Goal: Task Accomplishment & Management: Complete application form

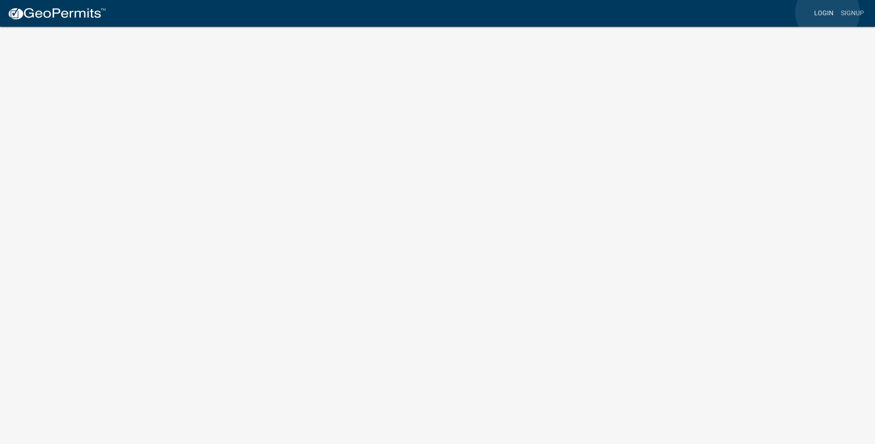
click at [827, 14] on link "Login" at bounding box center [823, 14] width 27 height 18
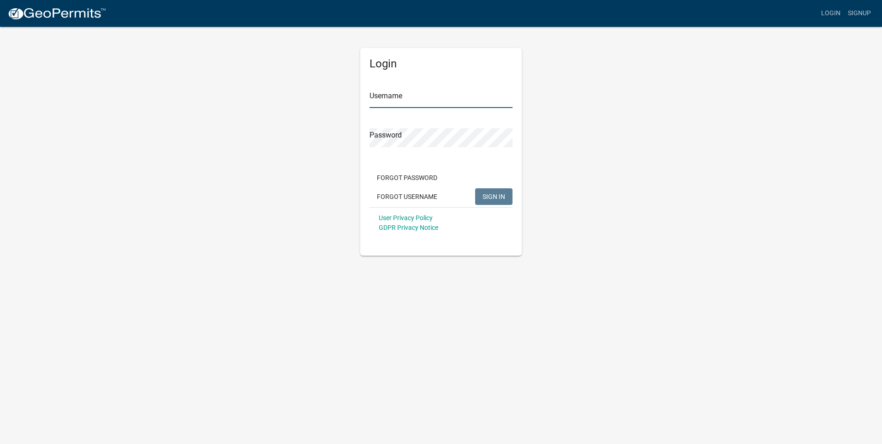
type input "RitterEHCP"
click at [495, 194] on span "SIGN IN" at bounding box center [493, 195] width 23 height 7
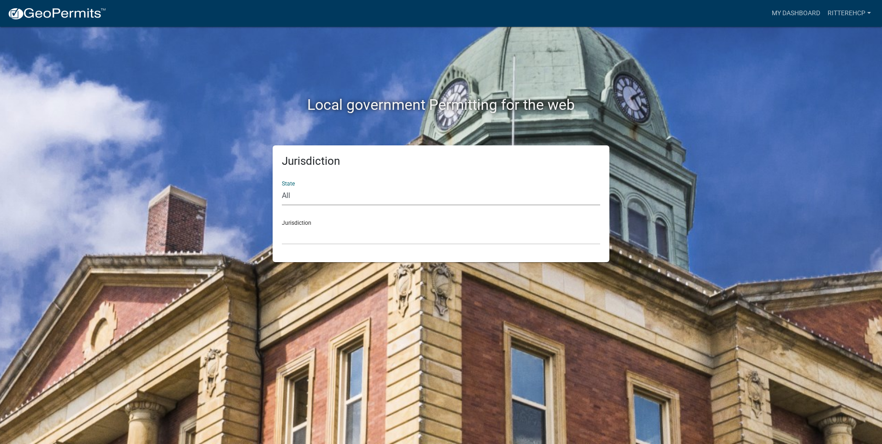
click at [381, 188] on select "All [US_STATE] [US_STATE] [US_STATE] [US_STATE] [US_STATE] [US_STATE] [US_STATE…" at bounding box center [441, 195] width 318 height 19
select select "[US_STATE]"
click at [282, 186] on select "All [US_STATE] [US_STATE] [US_STATE] [US_STATE] [US_STATE] [US_STATE] [US_STATE…" at bounding box center [441, 195] width 318 height 19
click at [340, 230] on select "City of [GEOGRAPHIC_DATA], [US_STATE] City of [GEOGRAPHIC_DATA], [US_STATE] Cit…" at bounding box center [441, 234] width 318 height 19
click at [341, 230] on select "City of [GEOGRAPHIC_DATA], [US_STATE] City of [GEOGRAPHIC_DATA], [US_STATE] Cit…" at bounding box center [441, 234] width 318 height 19
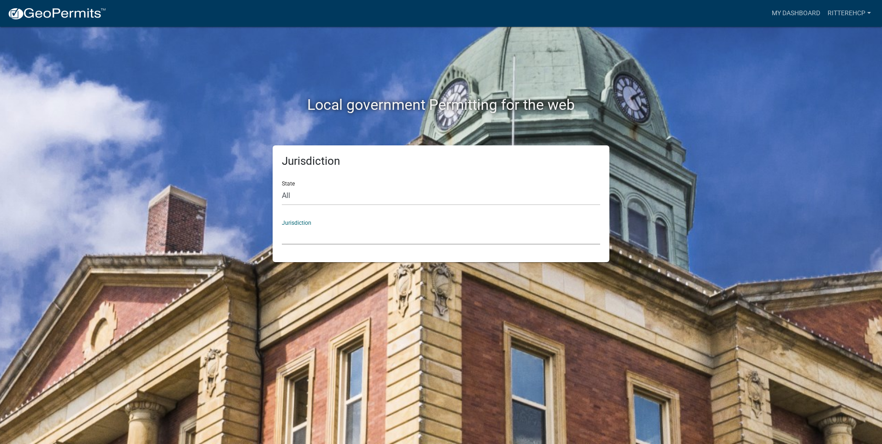
click at [341, 230] on select "City of [GEOGRAPHIC_DATA], [US_STATE] City of [GEOGRAPHIC_DATA], [US_STATE] Cit…" at bounding box center [441, 234] width 318 height 19
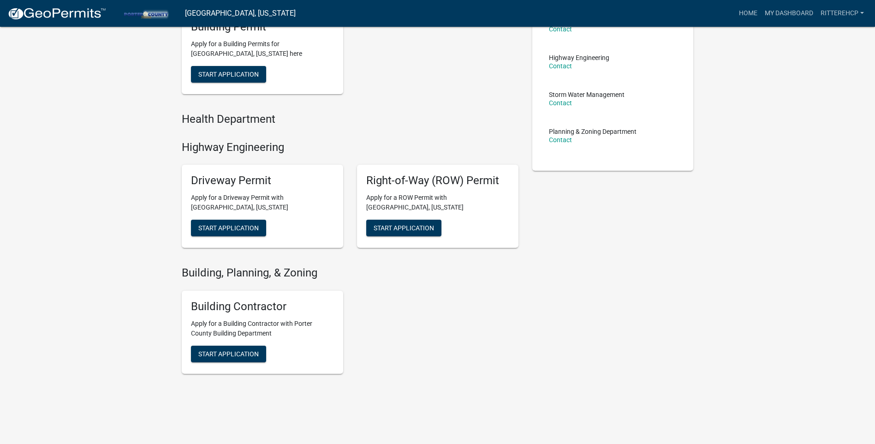
scroll to position [171, 0]
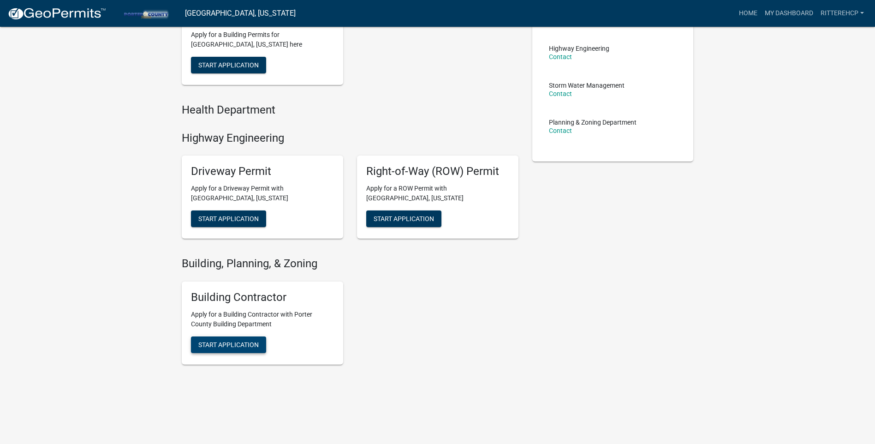
click at [245, 343] on span "Start Application" at bounding box center [228, 343] width 60 height 7
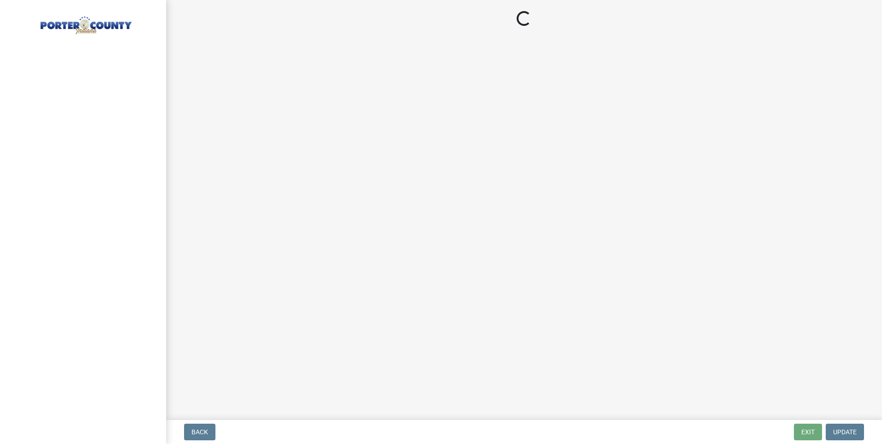
select select "IN"
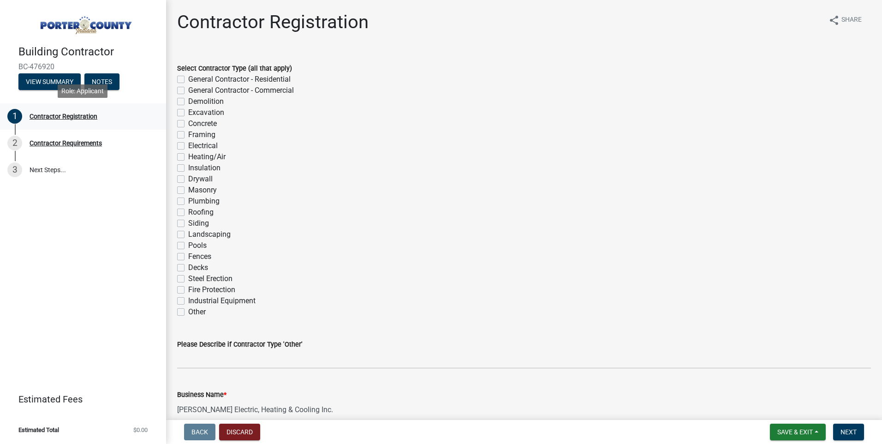
click at [74, 113] on div "Contractor Registration" at bounding box center [64, 116] width 68 height 6
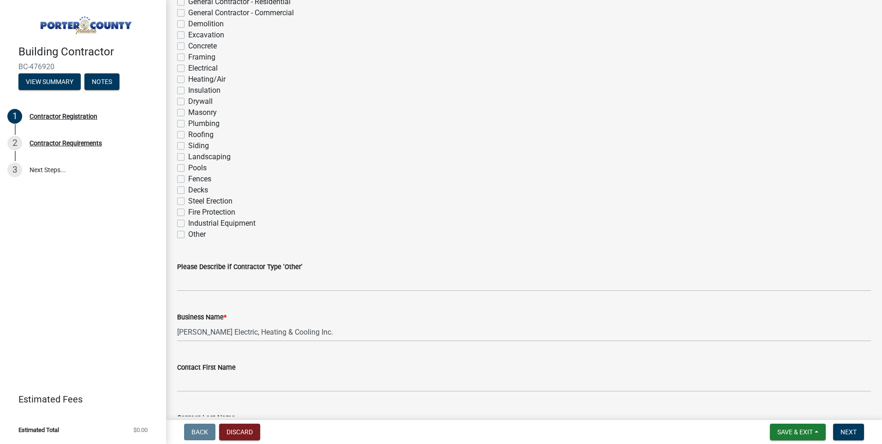
scroll to position [61, 0]
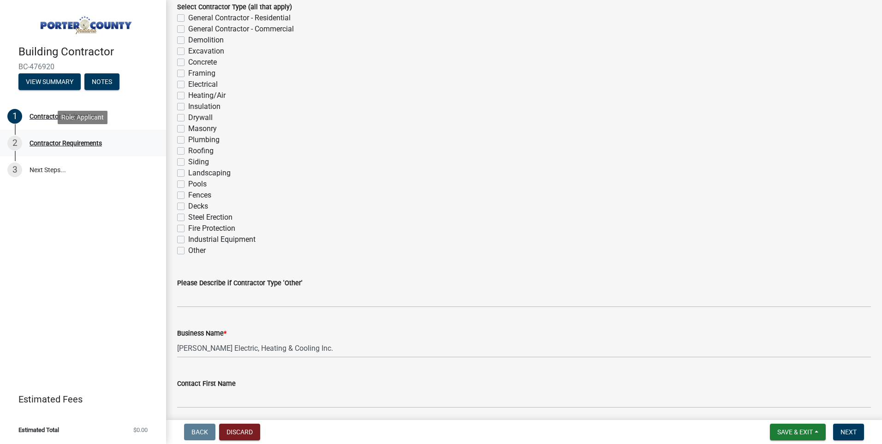
click at [89, 141] on div "Contractor Requirements" at bounding box center [66, 143] width 72 height 6
click at [90, 140] on div "Contractor Requirements" at bounding box center [66, 143] width 72 height 6
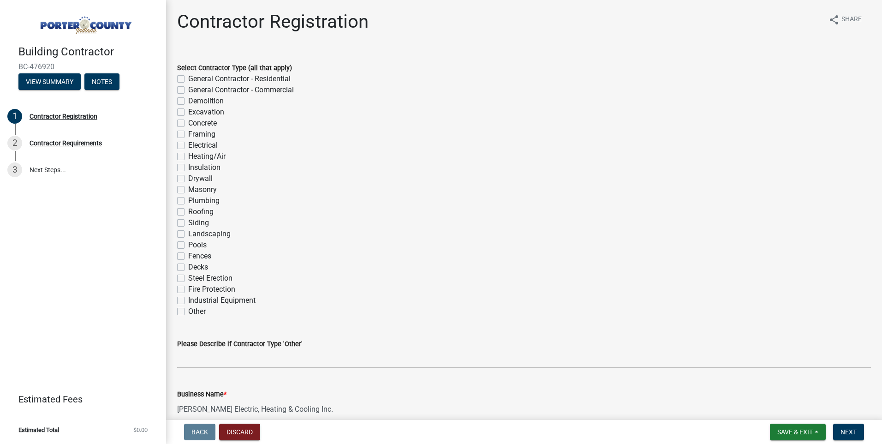
scroll to position [0, 0]
click at [188, 92] on label "General Contractor - Commercial" at bounding box center [241, 90] width 106 height 11
click at [188, 91] on input "General Contractor - Commercial" at bounding box center [191, 88] width 6 height 6
checkbox input "true"
checkbox input "false"
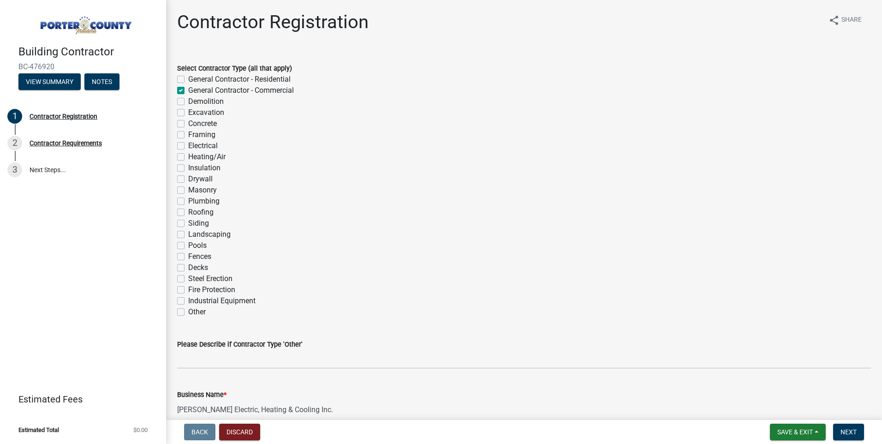
checkbox input "true"
checkbox input "false"
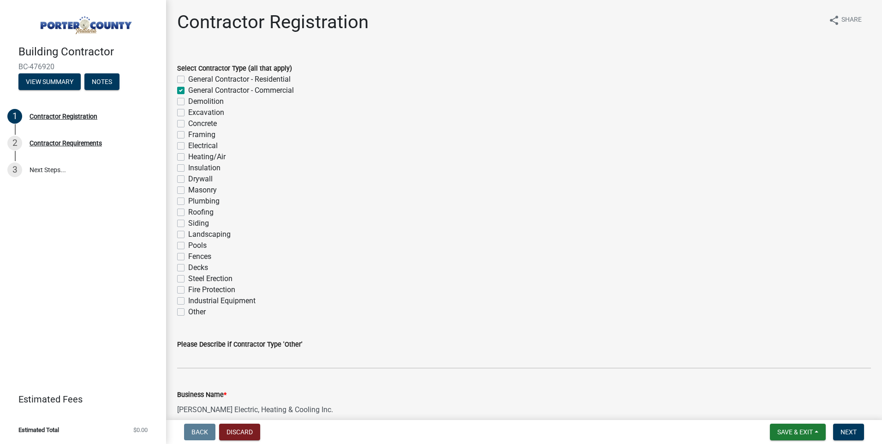
checkbox input "false"
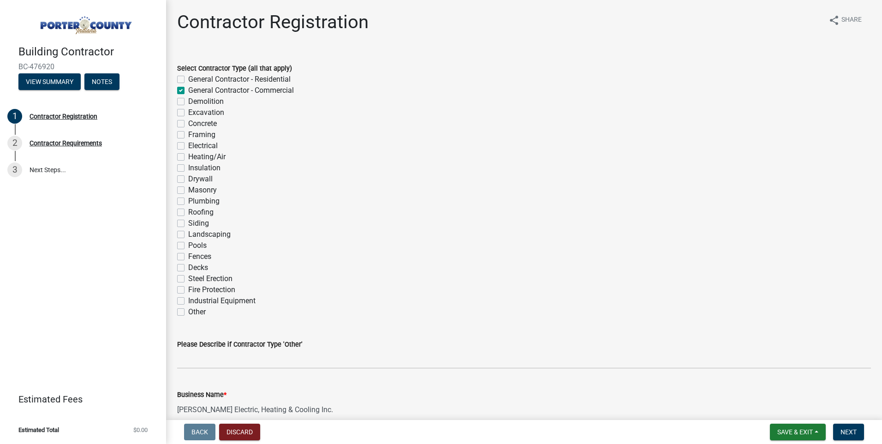
checkbox input "false"
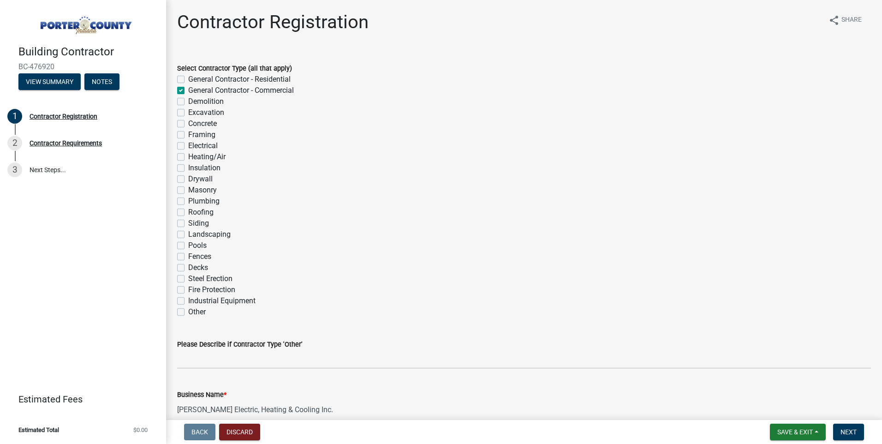
checkbox input "false"
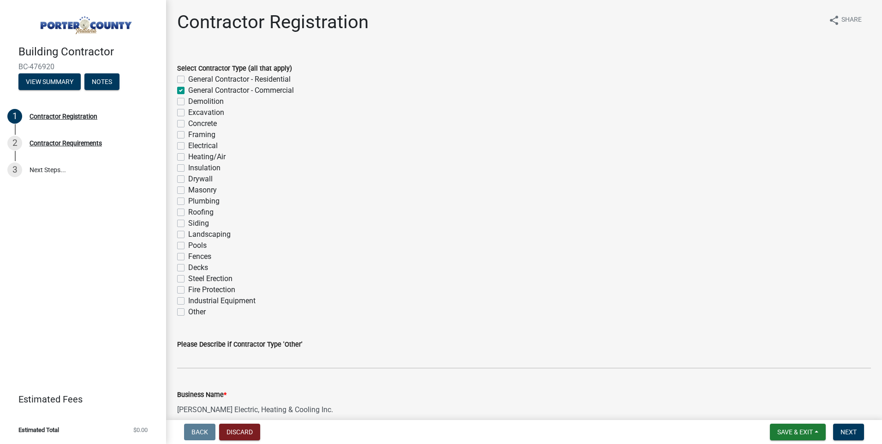
checkbox input "false"
click at [188, 80] on label "General Contractor - Residential" at bounding box center [239, 79] width 102 height 11
click at [188, 80] on input "General Contractor - Residential" at bounding box center [191, 77] width 6 height 6
checkbox input "true"
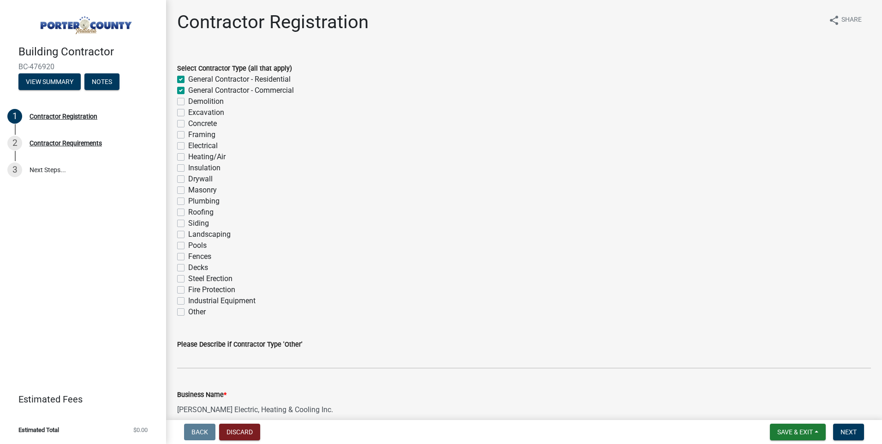
checkbox input "false"
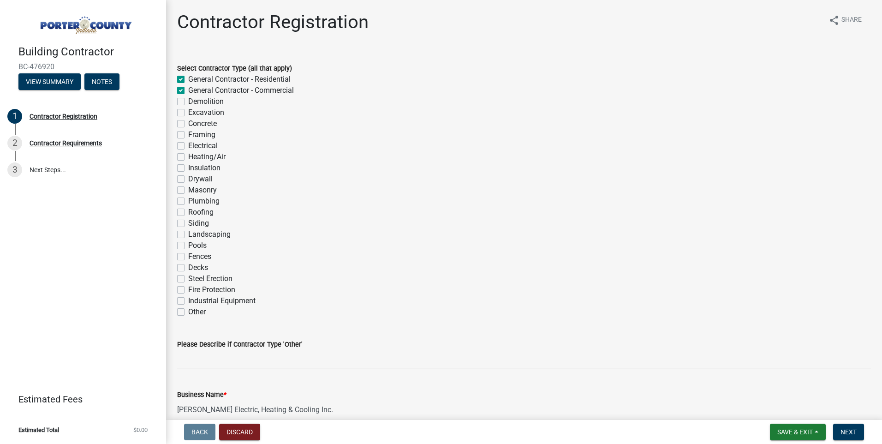
checkbox input "false"
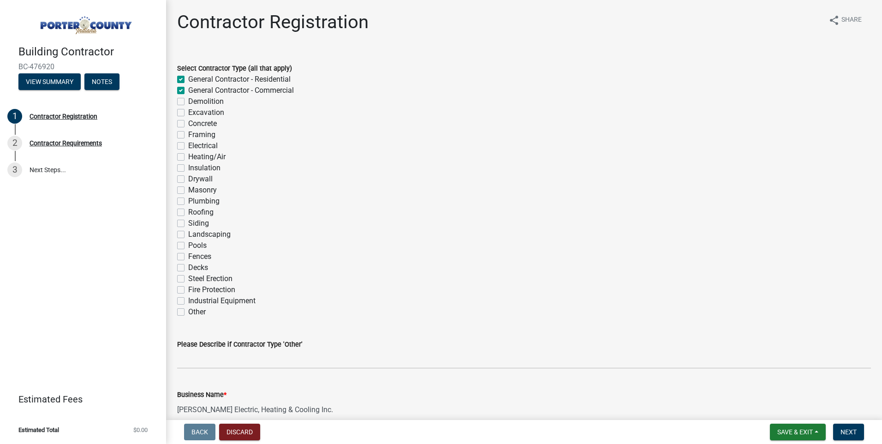
checkbox input "false"
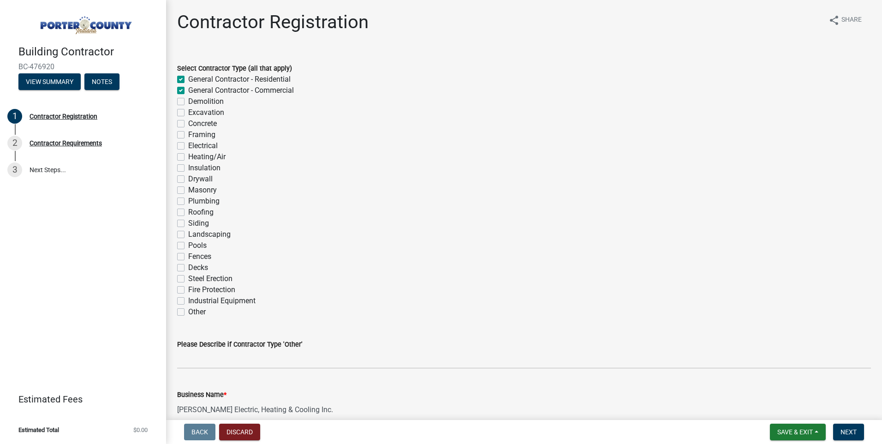
checkbox input "false"
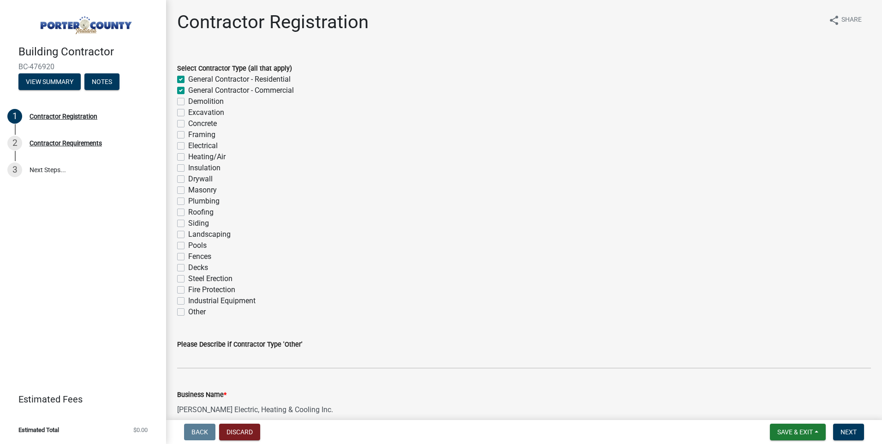
click at [188, 79] on label "General Contractor - Residential" at bounding box center [239, 79] width 102 height 11
click at [188, 79] on input "General Contractor - Residential" at bounding box center [191, 77] width 6 height 6
checkbox input "false"
checkbox input "true"
checkbox input "false"
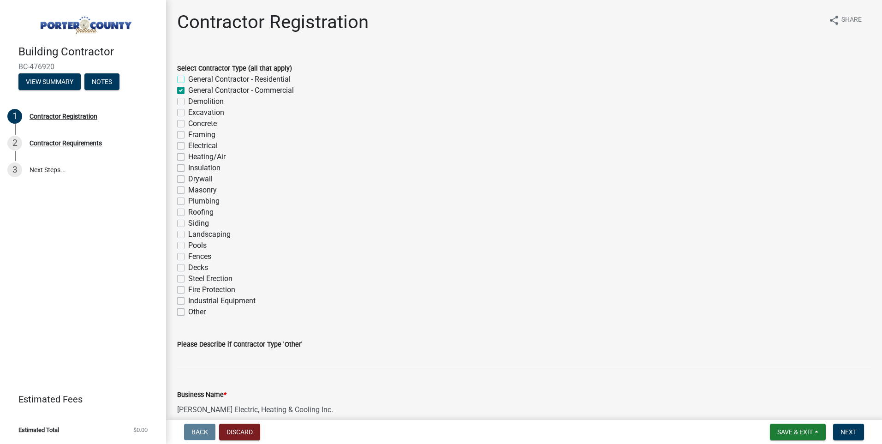
checkbox input "false"
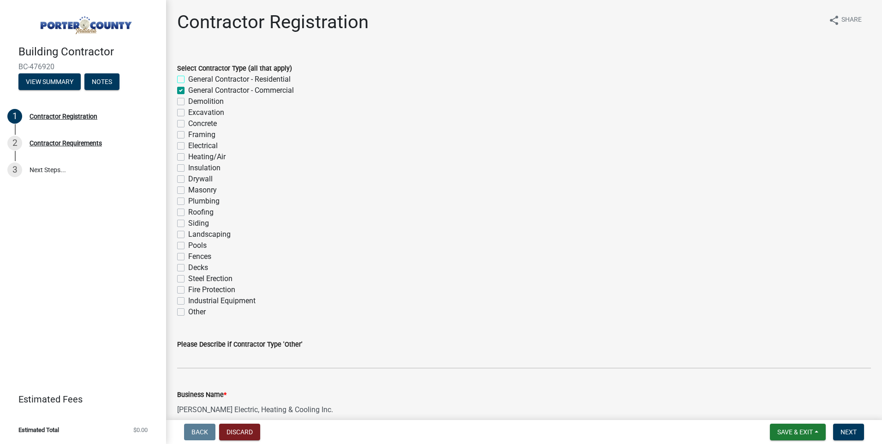
checkbox input "false"
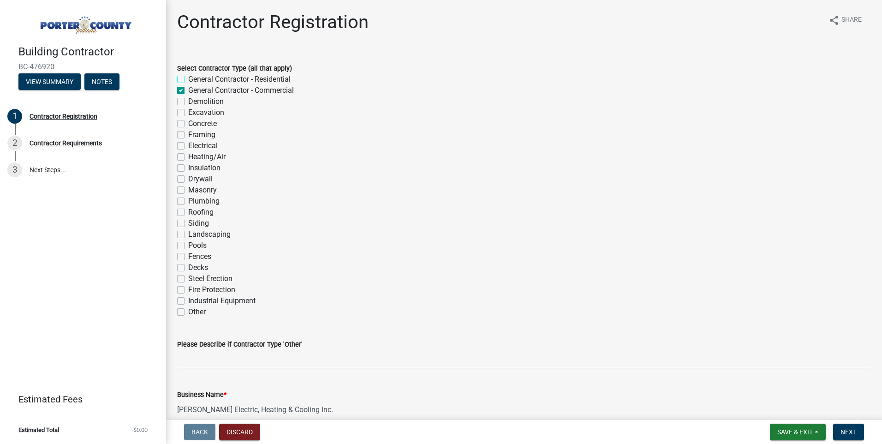
checkbox input "false"
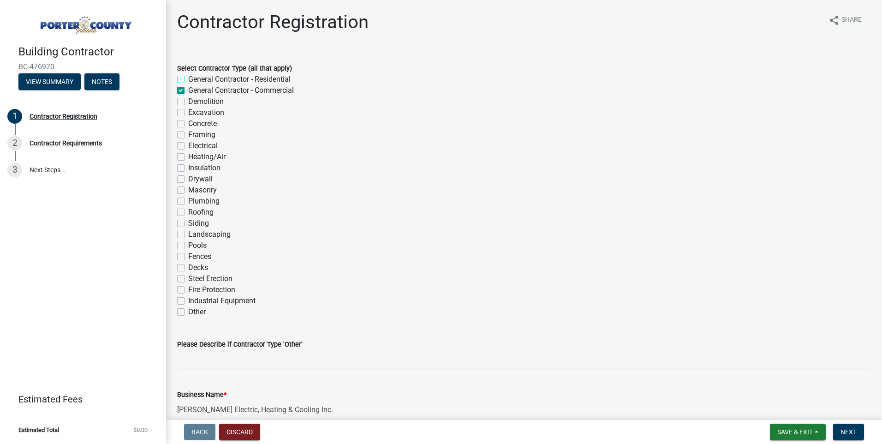
checkbox input "false"
click at [188, 77] on label "General Contractor - Residential" at bounding box center [239, 79] width 102 height 11
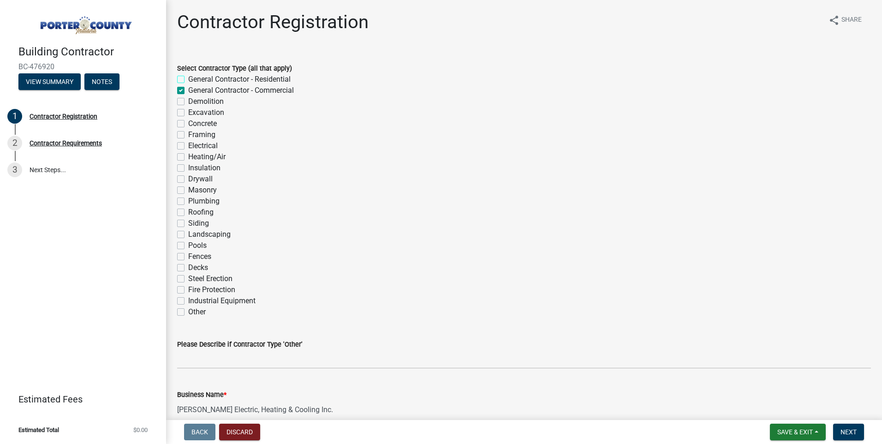
click at [188, 77] on input "General Contractor - Residential" at bounding box center [191, 77] width 6 height 6
checkbox input "true"
checkbox input "false"
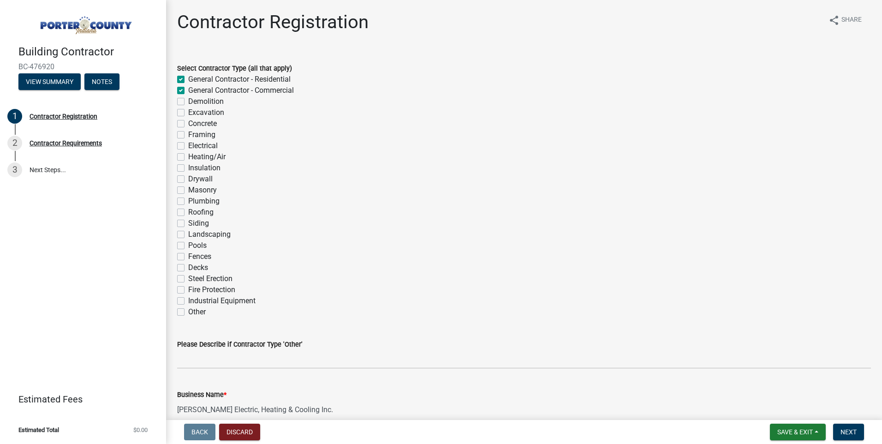
checkbox input "false"
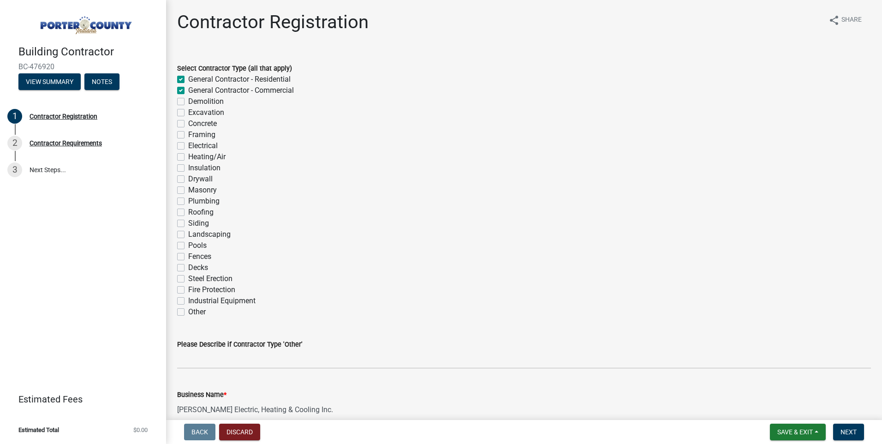
checkbox input "false"
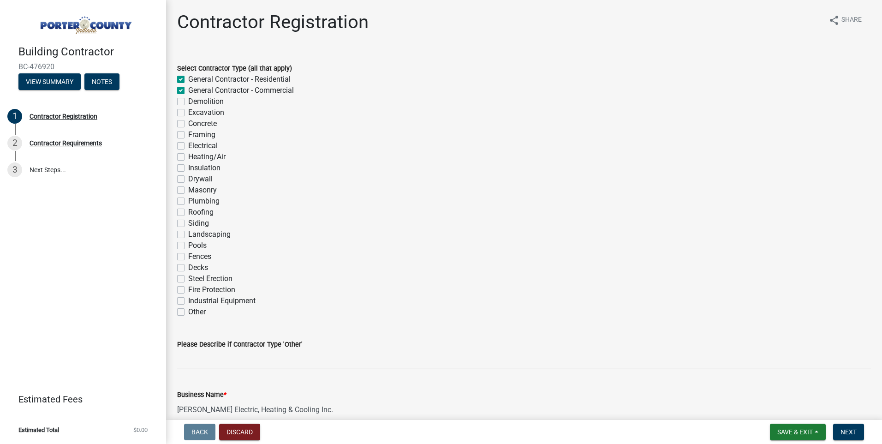
checkbox input "false"
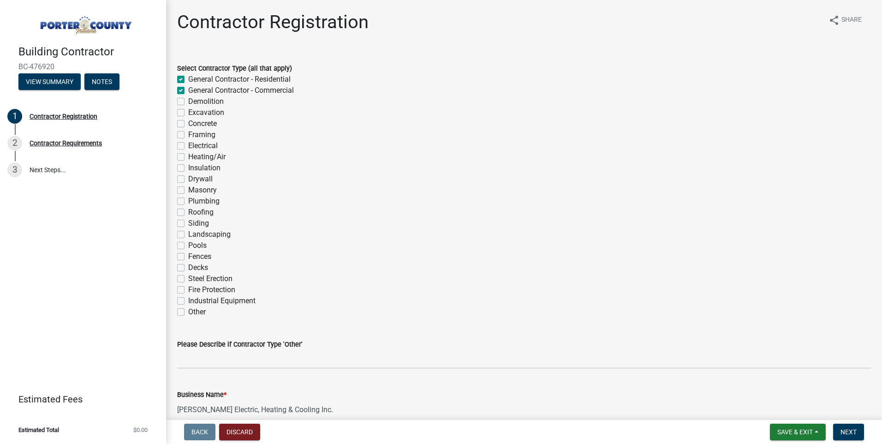
checkbox input "false"
click at [188, 88] on label "General Contractor - Commercial" at bounding box center [241, 90] width 106 height 11
click at [188, 88] on input "General Contractor - Commercial" at bounding box center [191, 88] width 6 height 6
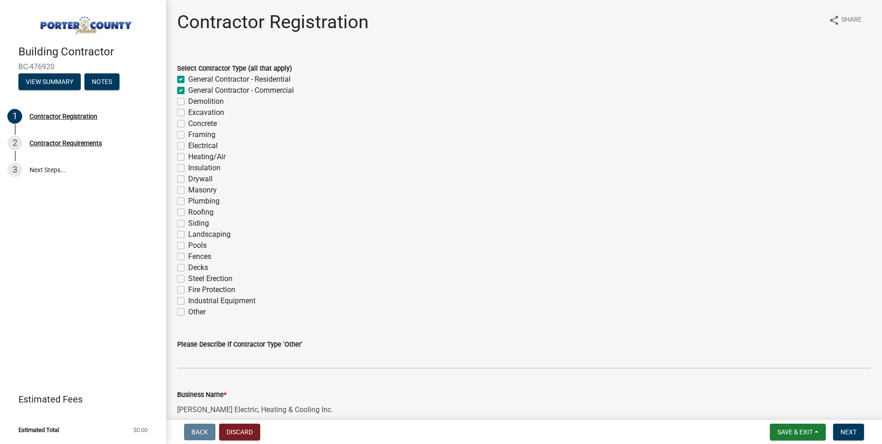
checkbox input "false"
checkbox input "true"
checkbox input "false"
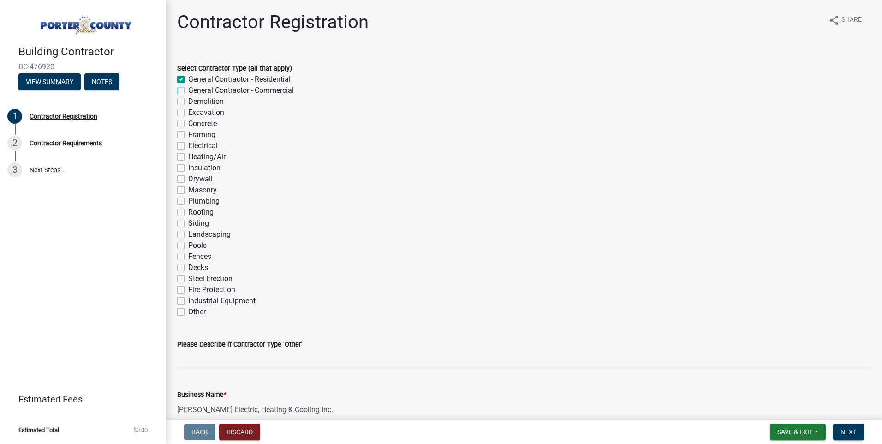
checkbox input "false"
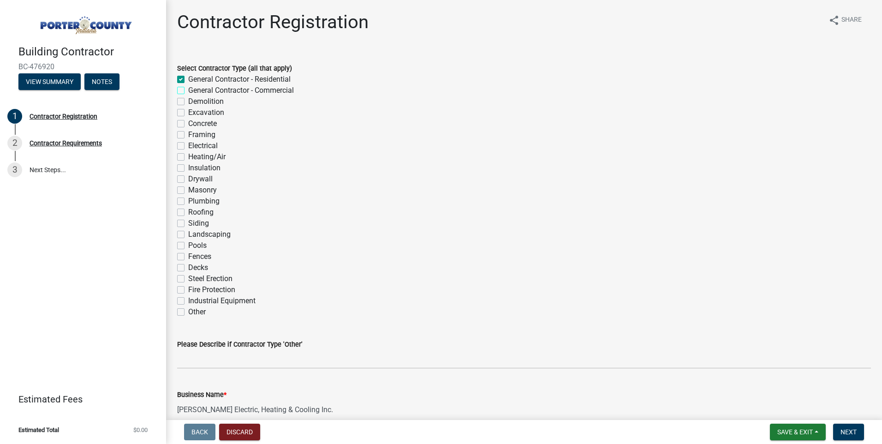
checkbox input "false"
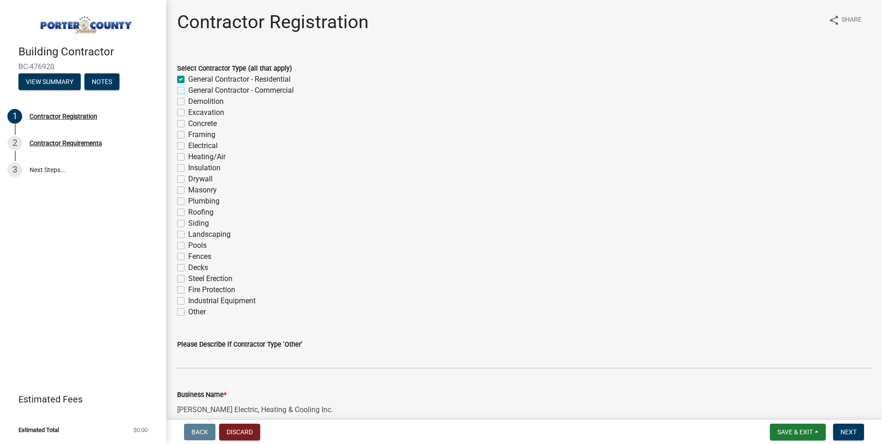
checkbox input "false"
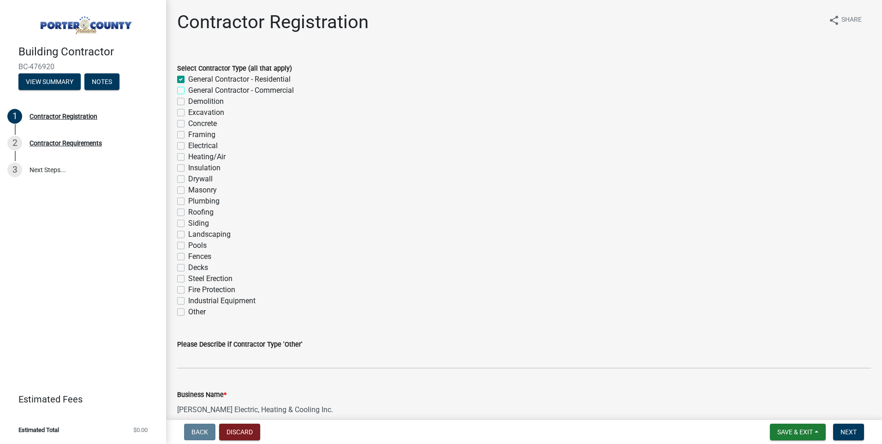
checkbox input "false"
click at [188, 78] on label "General Contractor - Residential" at bounding box center [239, 79] width 102 height 11
click at [188, 78] on input "General Contractor - Residential" at bounding box center [191, 77] width 6 height 6
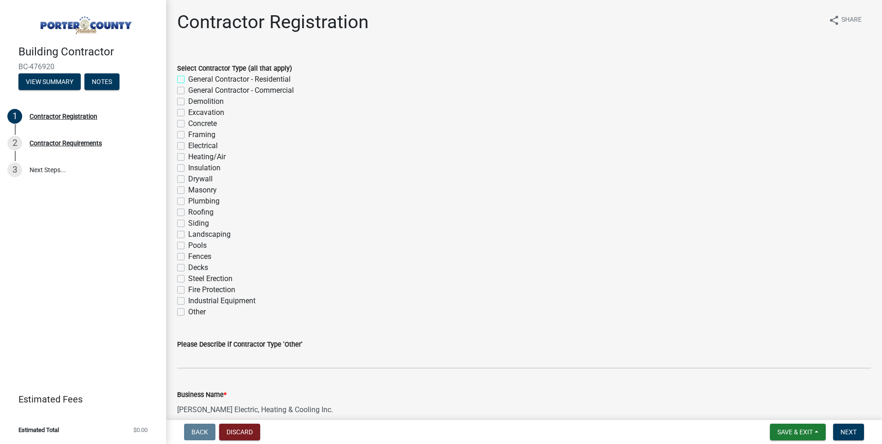
checkbox input "false"
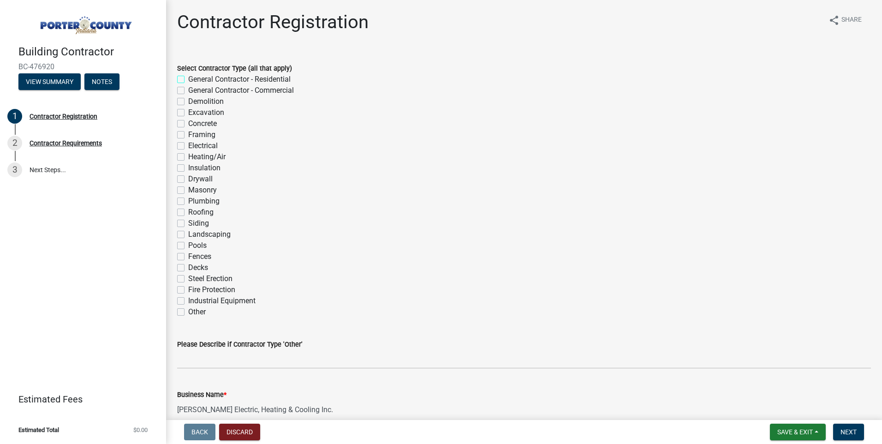
checkbox input "false"
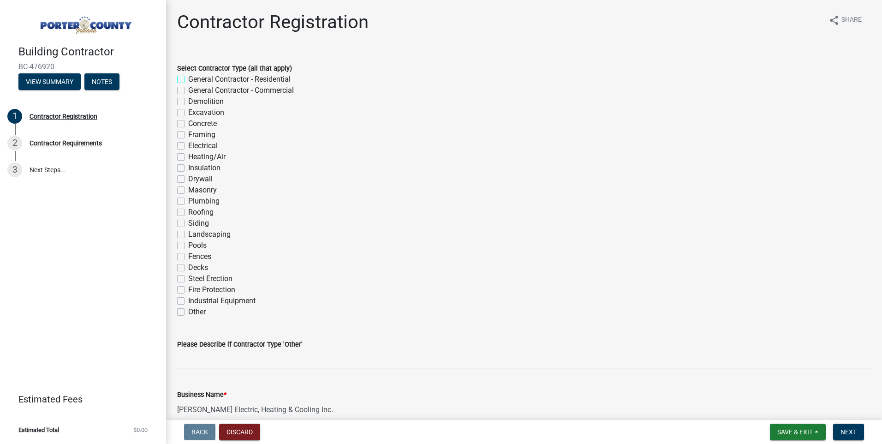
checkbox input "false"
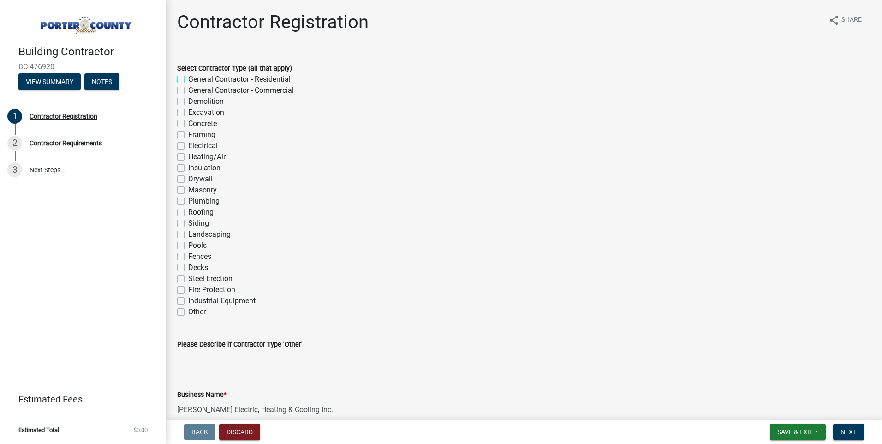
checkbox input "false"
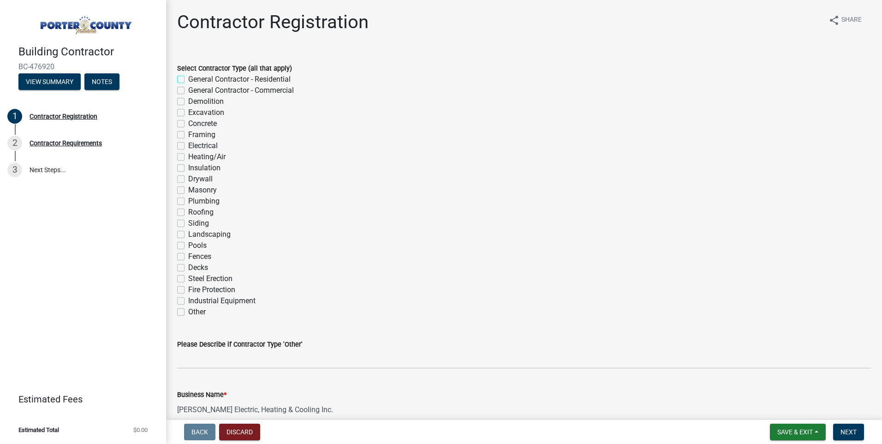
checkbox input "false"
click at [49, 83] on button "View Summary" at bounding box center [49, 81] width 62 height 17
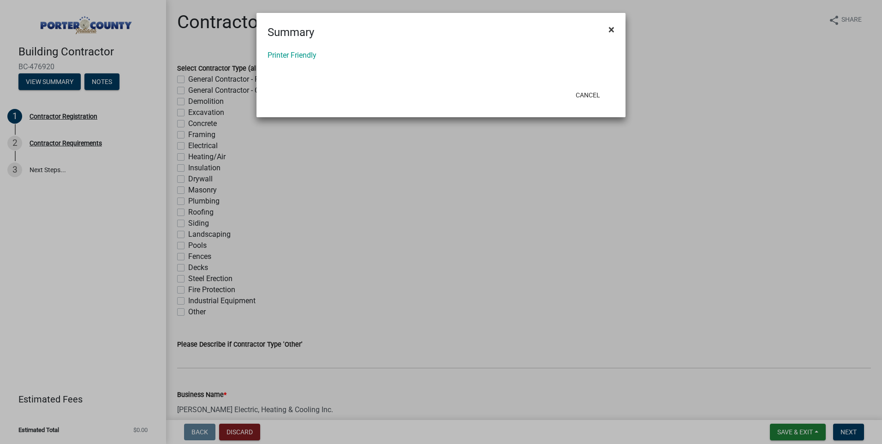
click at [609, 30] on span "×" at bounding box center [611, 29] width 6 height 13
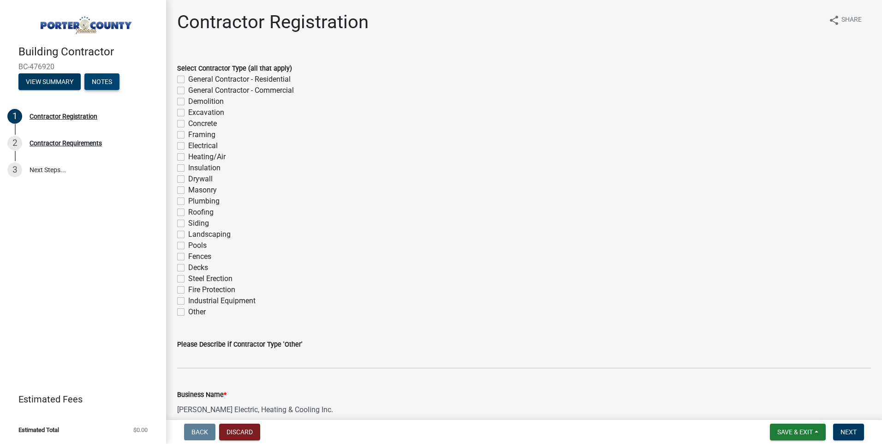
click at [102, 77] on button "Notes" at bounding box center [101, 81] width 35 height 17
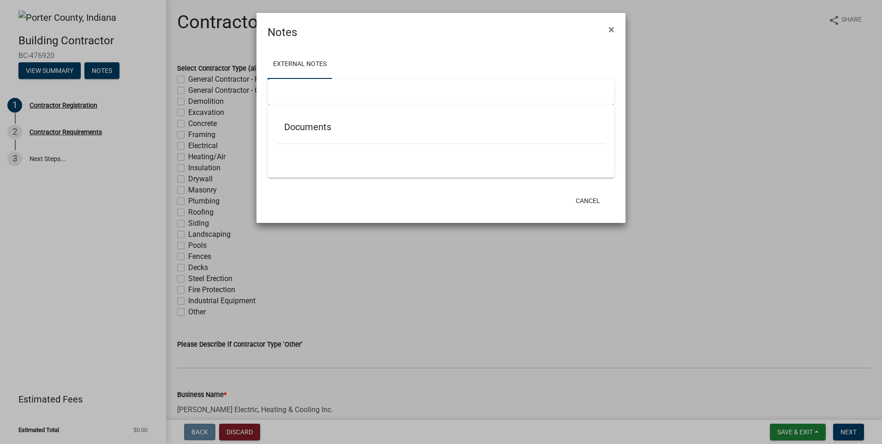
click at [320, 120] on div "Documents" at bounding box center [441, 129] width 328 height 30
click at [340, 132] on h5 "Documents" at bounding box center [441, 126] width 314 height 11
click at [316, 61] on link "External Notes" at bounding box center [299, 65] width 65 height 30
click at [301, 64] on link "External Notes" at bounding box center [299, 65] width 65 height 30
click at [314, 130] on h5 "Documents" at bounding box center [441, 126] width 314 height 11
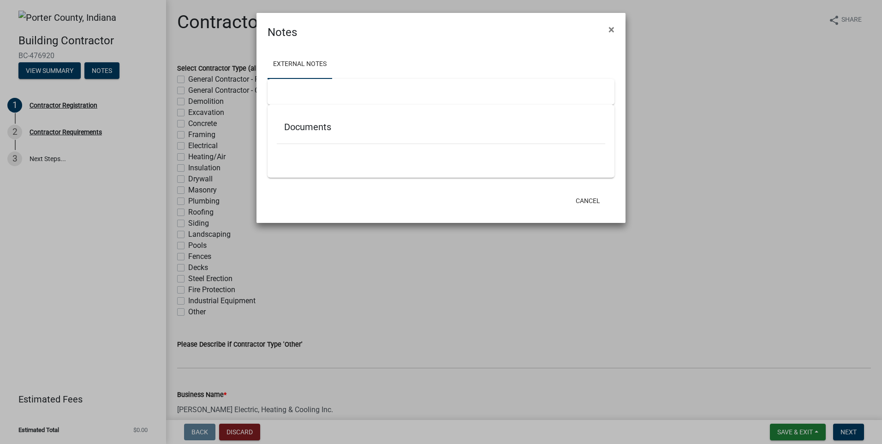
click at [298, 130] on h5 "Documents" at bounding box center [441, 126] width 314 height 11
click at [444, 146] on div at bounding box center [441, 149] width 328 height 10
click at [445, 147] on div at bounding box center [441, 149] width 328 height 10
click at [442, 175] on div "Documents" at bounding box center [440, 141] width 347 height 73
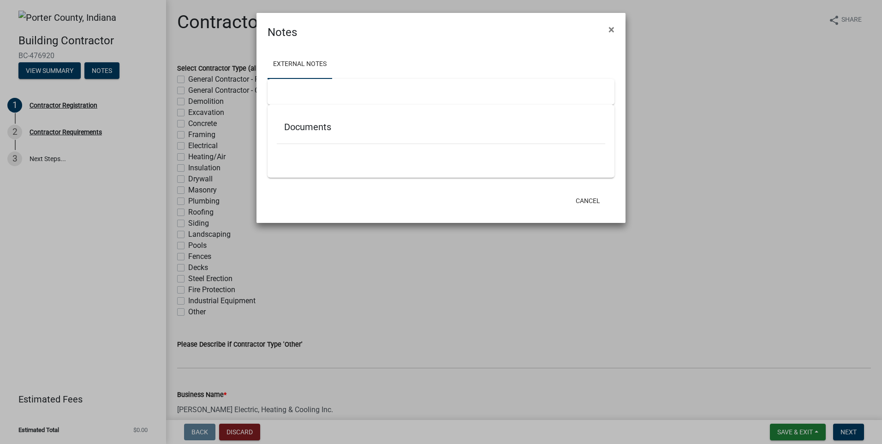
click at [361, 102] on div at bounding box center [440, 92] width 347 height 26
click at [358, 115] on div "Documents" at bounding box center [440, 141] width 347 height 73
click at [304, 132] on h5 "Documents" at bounding box center [441, 126] width 314 height 11
click at [304, 134] on div "Documents" at bounding box center [441, 129] width 328 height 30
click at [114, 128] on ngb-modal-window "Notes × External Notes Documents Cancel" at bounding box center [441, 222] width 882 height 444
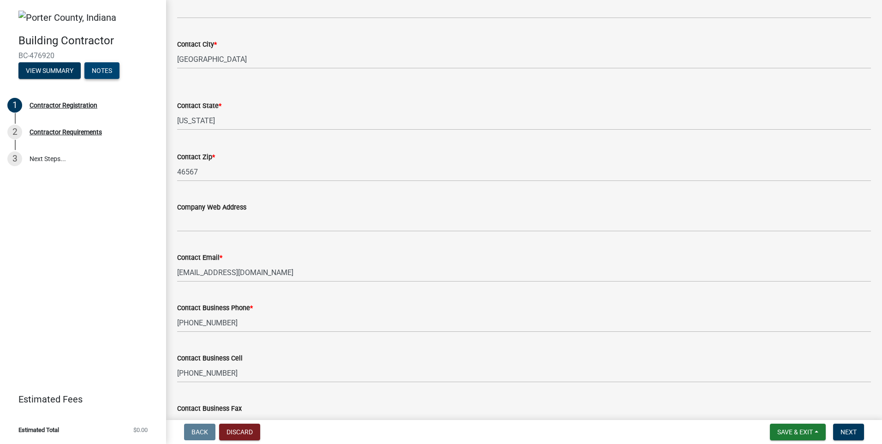
scroll to position [661, 0]
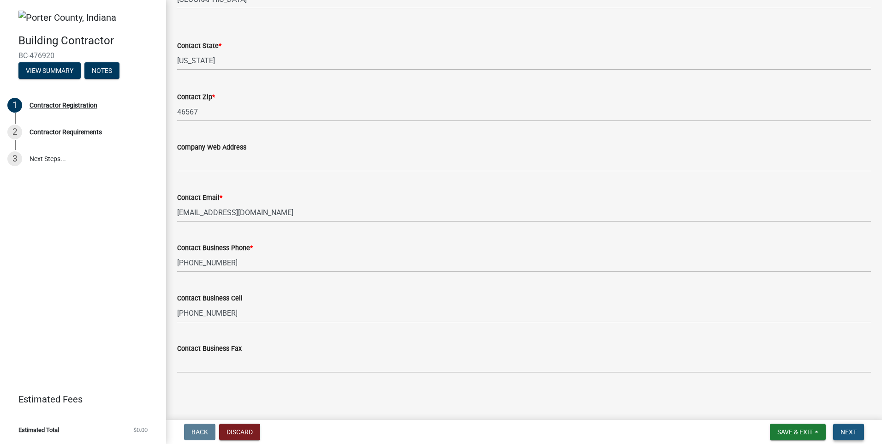
click at [845, 433] on span "Next" at bounding box center [848, 431] width 16 height 7
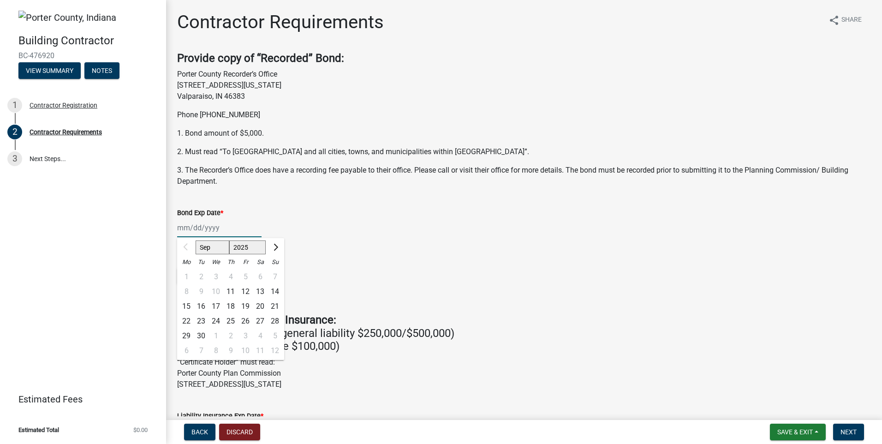
click at [197, 229] on div "Sep Oct Nov [DATE] 2026 2027 2028 2029 2030 2031 2032 2033 2034 2035 2036 2037 …" at bounding box center [219, 227] width 84 height 19
click at [210, 250] on select "Sep Oct Nov Dec" at bounding box center [212, 247] width 34 height 14
click at [195, 240] on select "Sep Oct Nov Dec" at bounding box center [212, 247] width 34 height 14
click at [226, 289] on div "11" at bounding box center [230, 291] width 15 height 15
type input "[DATE]"
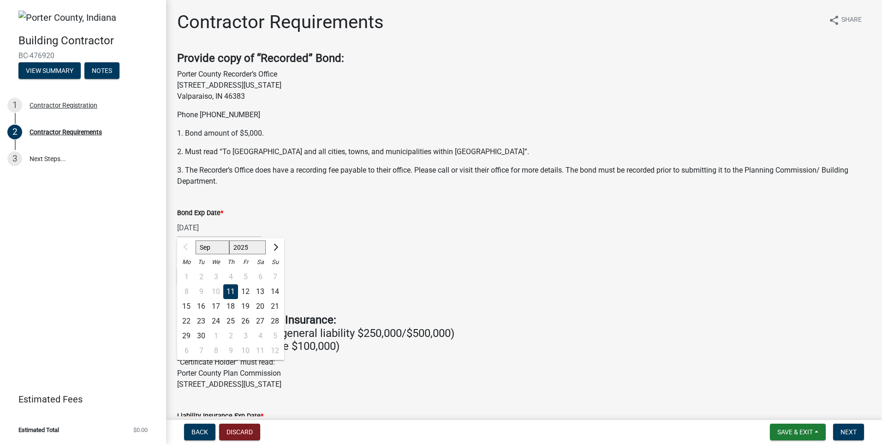
click at [218, 229] on input "[DATE]" at bounding box center [219, 227] width 84 height 19
click at [249, 244] on select "2025 2026 2027 2028 2029 2030 2031 2032 2033 2034 2035 2036 2037 2038 2039 2040…" at bounding box center [247, 247] width 37 height 14
select select "2026"
click at [229, 240] on select "2025 2026 2027 2028 2029 2030 2031 2032 2033 2034 2035 2036 2037 2038 2039 2040…" at bounding box center [247, 247] width 37 height 14
click at [251, 249] on select "2025 2026 2027 2028 2029 2030 2031 2032 2033 2034 2035 2036 2037 2038 2039 2040…" at bounding box center [249, 247] width 33 height 14
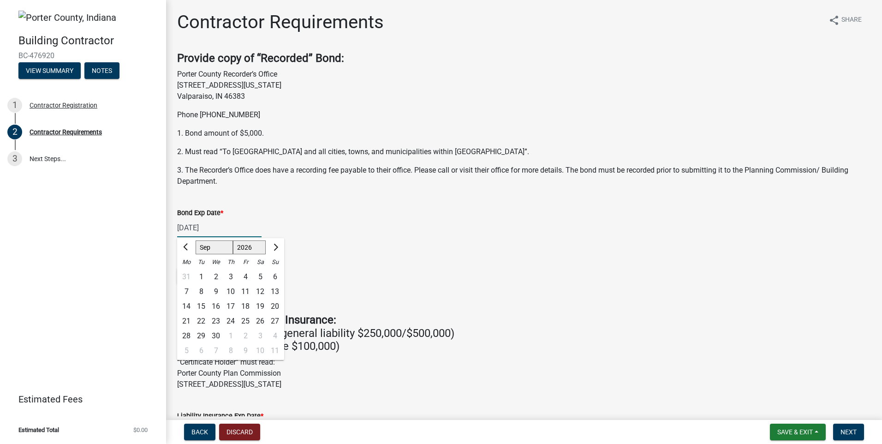
click at [233, 240] on select "2025 2026 2027 2028 2029 2030 2031 2032 2033 2034 2035 2036 2037 2038 2039 2040…" at bounding box center [249, 247] width 33 height 14
click at [383, 201] on div "Bond Exp Date * [DATE] Jan Feb Mar Apr May Jun [DATE] Aug Sep Oct Nov [DATE] 20…" at bounding box center [523, 215] width 693 height 43
click at [255, 249] on select "2025 2026 2027 2028 2029 2030 2031 2032 2033 2034 2035 2036 2037 2038 2039 2040…" at bounding box center [247, 247] width 37 height 14
select select "2026"
click at [229, 240] on select "2025 2026 2027 2028 2029 2030 2031 2032 2033 2034 2035 2036 2037 2038 2039 2040…" at bounding box center [247, 247] width 37 height 14
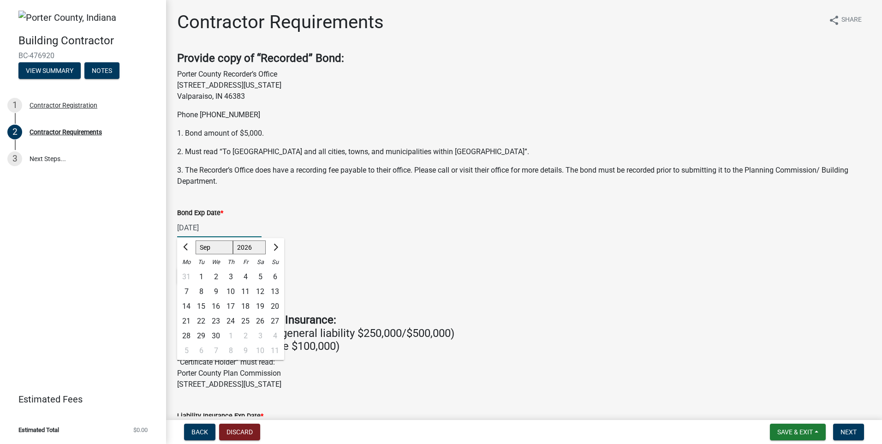
click at [246, 291] on div "11" at bounding box center [245, 291] width 15 height 15
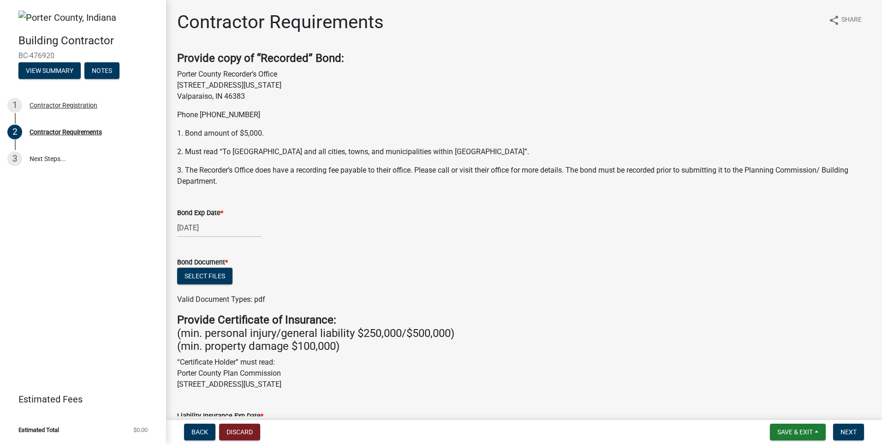
type input "[DATE]"
click at [207, 275] on button "Select files" at bounding box center [204, 275] width 55 height 17
click at [222, 277] on button "Select files" at bounding box center [204, 275] width 55 height 17
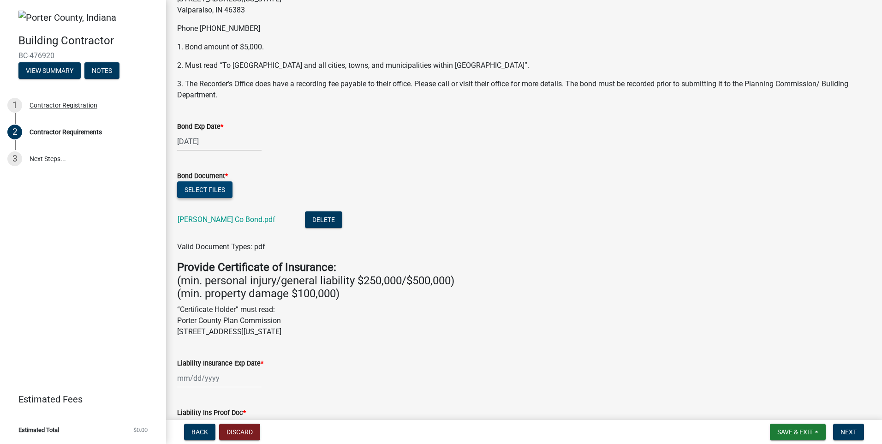
scroll to position [92, 0]
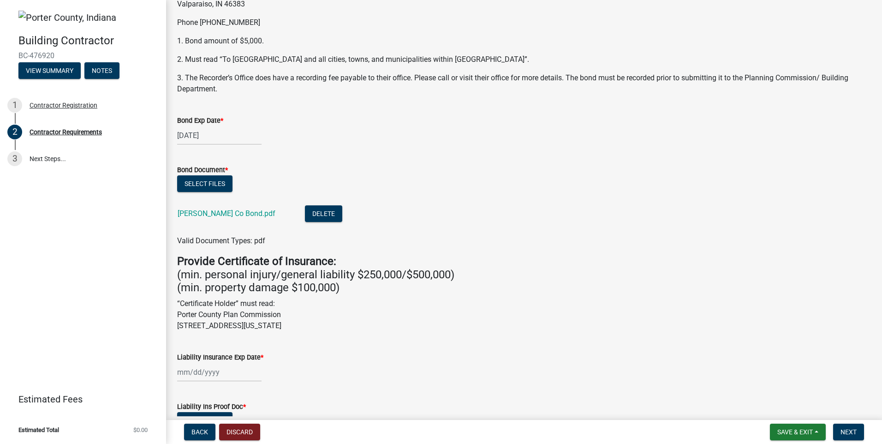
click at [229, 369] on div at bounding box center [219, 371] width 84 height 19
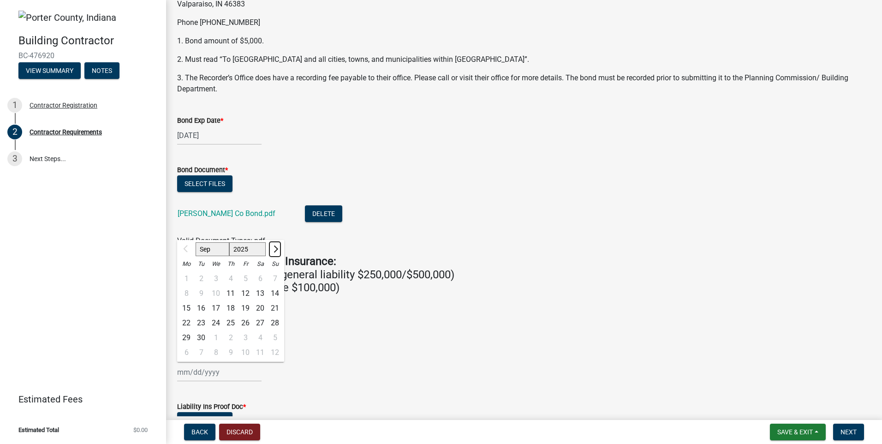
click at [273, 248] on span "Next month" at bounding box center [274, 248] width 7 height 7
select select "10"
click at [214, 278] on div "1" at bounding box center [215, 278] width 15 height 15
type input "[DATE]"
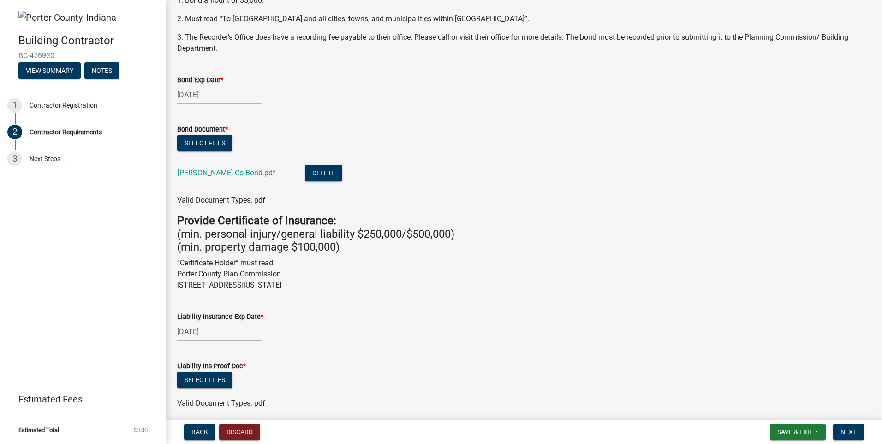
scroll to position [154, 0]
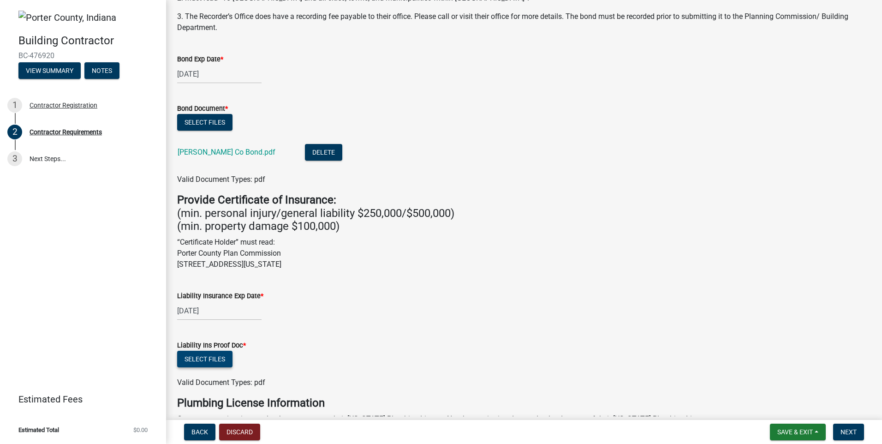
click at [207, 355] on button "Select files" at bounding box center [204, 358] width 55 height 17
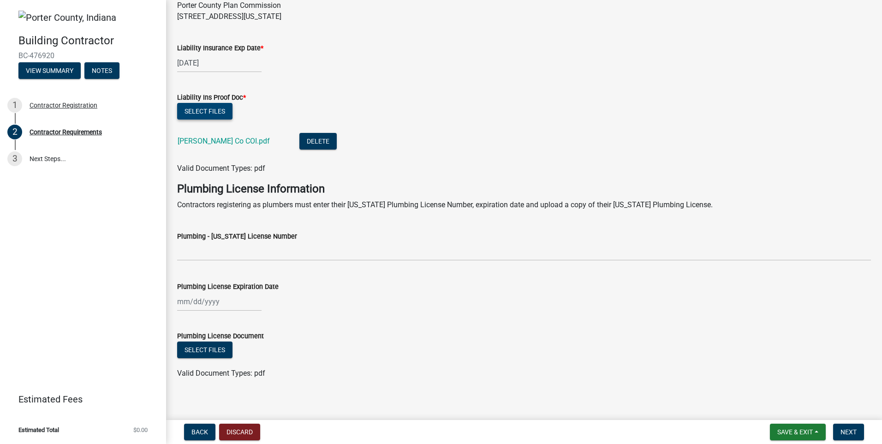
scroll to position [408, 0]
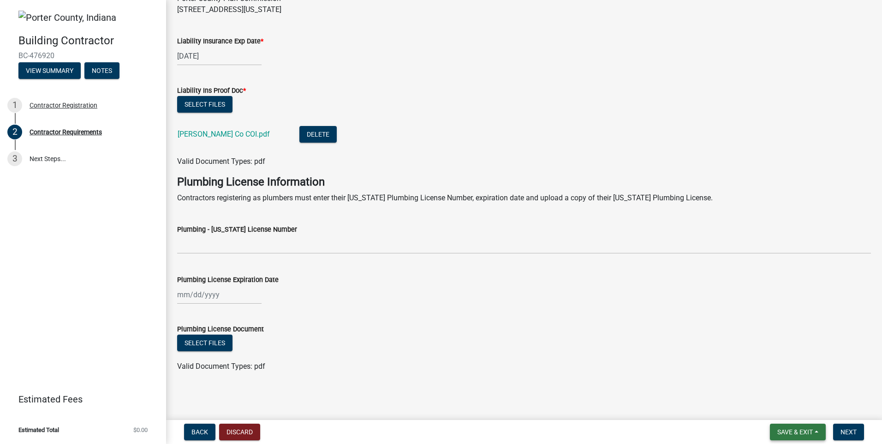
click at [786, 432] on span "Save & Exit" at bounding box center [795, 431] width 36 height 7
click at [777, 389] on button "Save" at bounding box center [789, 385] width 74 height 22
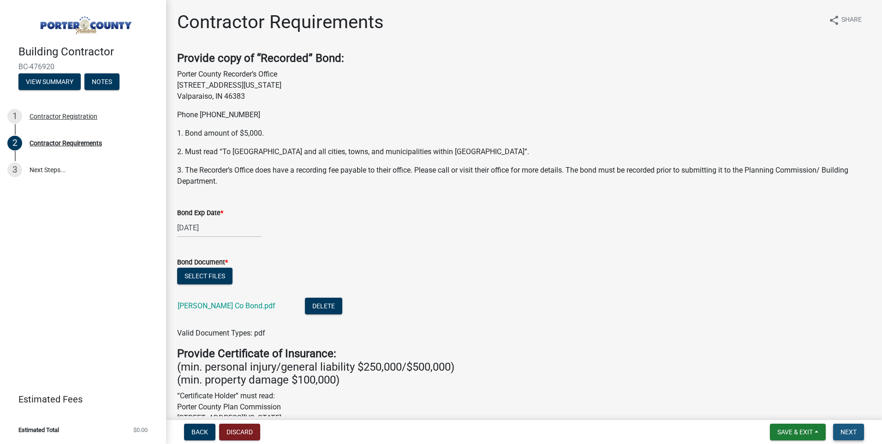
click at [849, 431] on span "Next" at bounding box center [848, 431] width 16 height 7
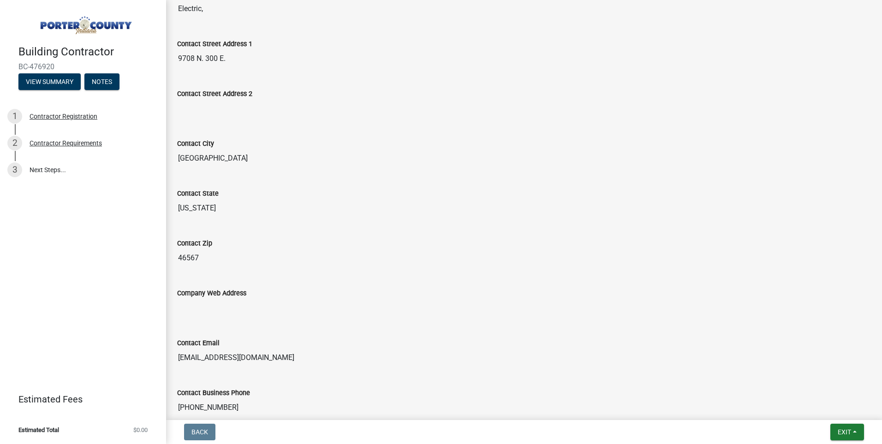
scroll to position [457, 0]
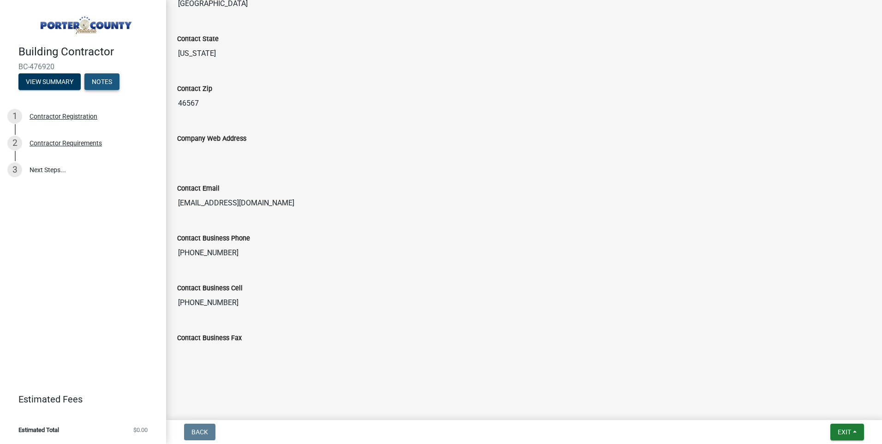
click at [97, 80] on button "Notes" at bounding box center [101, 81] width 35 height 17
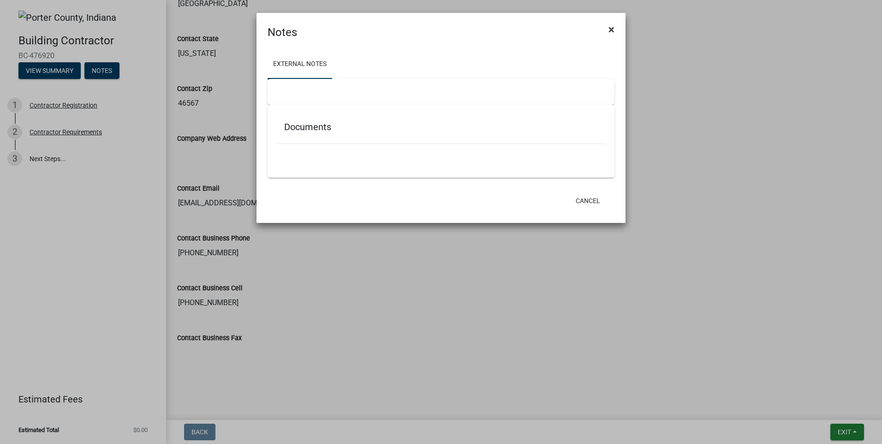
click at [611, 31] on span "×" at bounding box center [611, 29] width 6 height 13
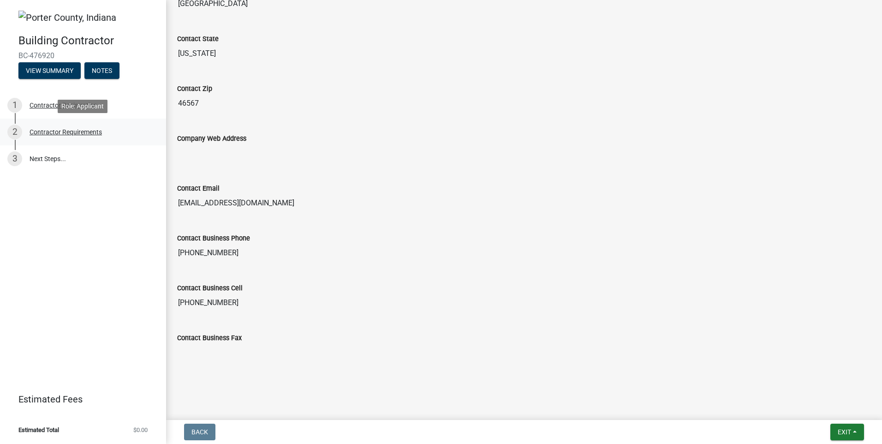
click at [60, 130] on div "Contractor Requirements" at bounding box center [66, 132] width 72 height 6
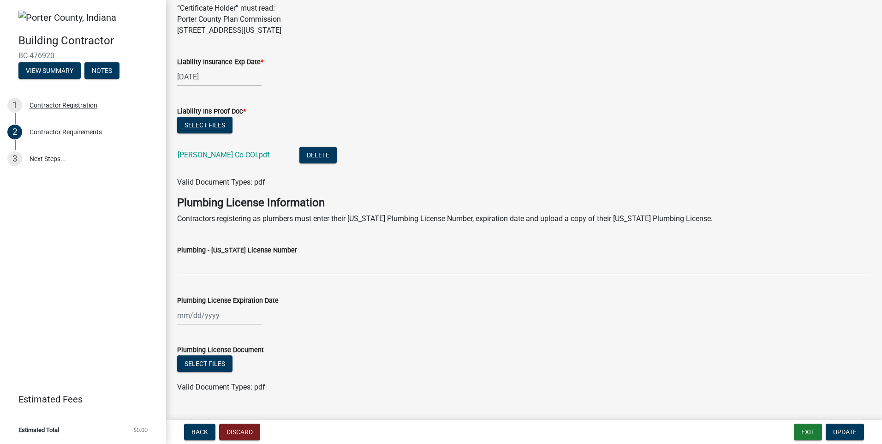
scroll to position [408, 0]
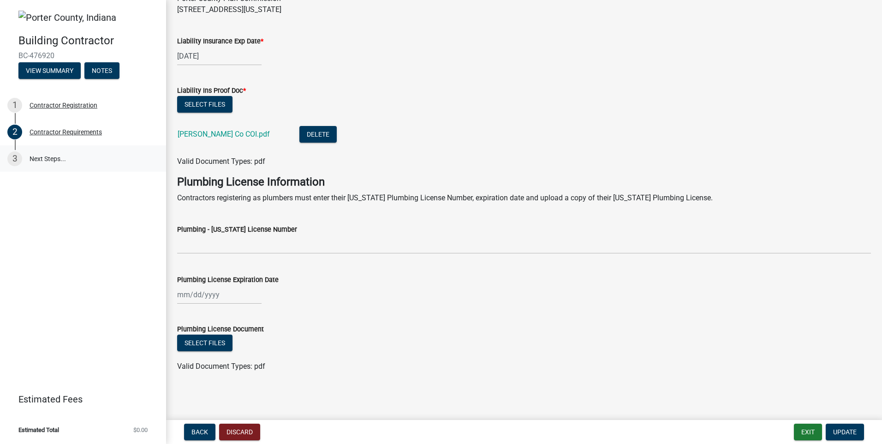
click at [42, 158] on link "3 Next Steps..." at bounding box center [83, 158] width 166 height 27
click at [53, 161] on link "3 Next Steps..." at bounding box center [83, 158] width 166 height 27
click at [204, 433] on span "Back" at bounding box center [199, 431] width 17 height 7
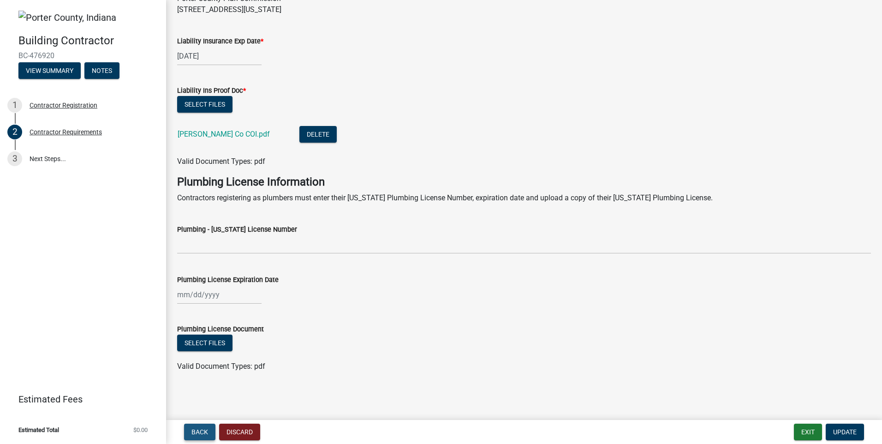
scroll to position [0, 0]
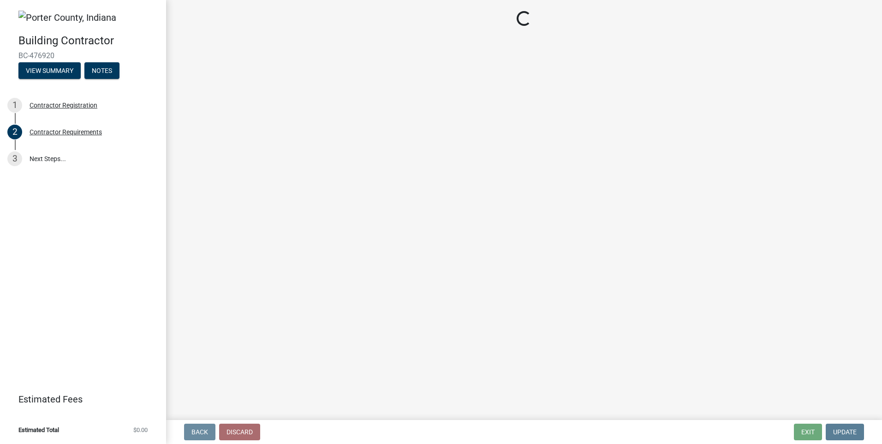
select select "IN"
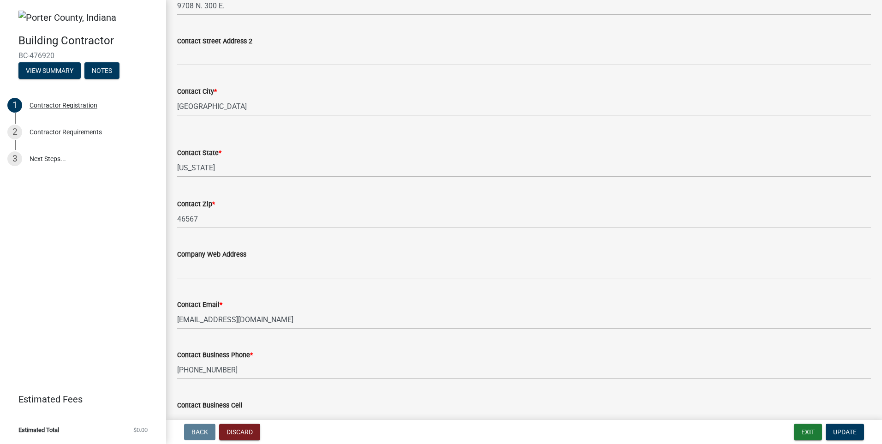
scroll to position [538, 0]
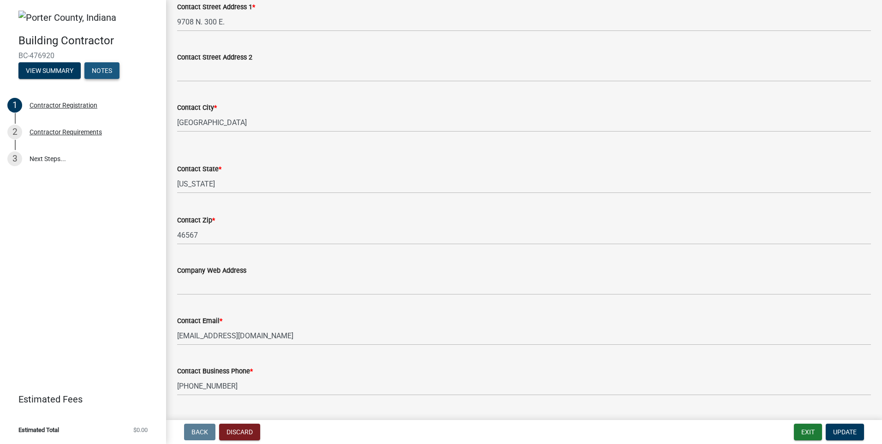
click at [99, 74] on button "Notes" at bounding box center [101, 70] width 35 height 17
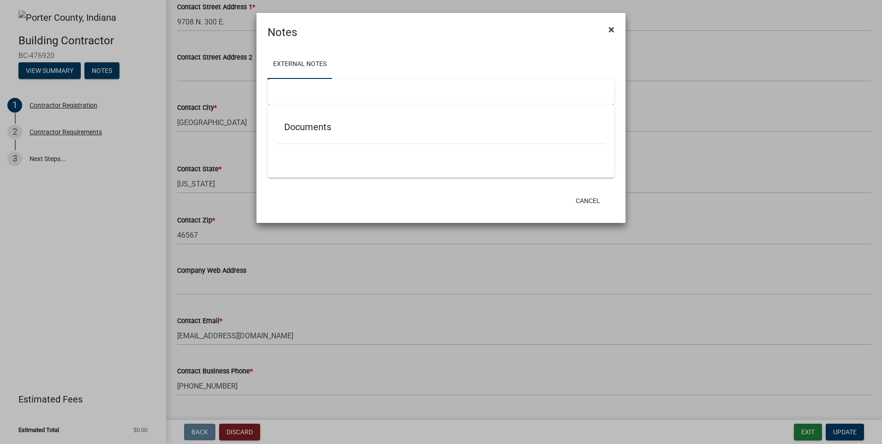
click at [614, 25] on button "×" at bounding box center [611, 30] width 21 height 26
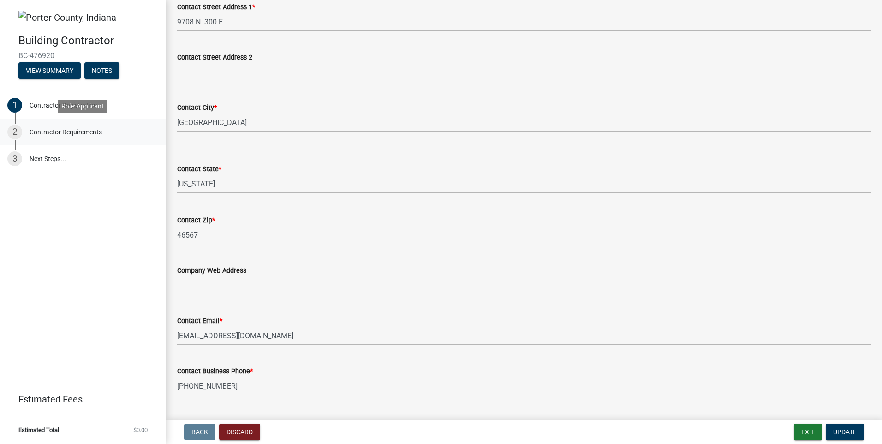
click at [70, 130] on div "Contractor Requirements" at bounding box center [66, 132] width 72 height 6
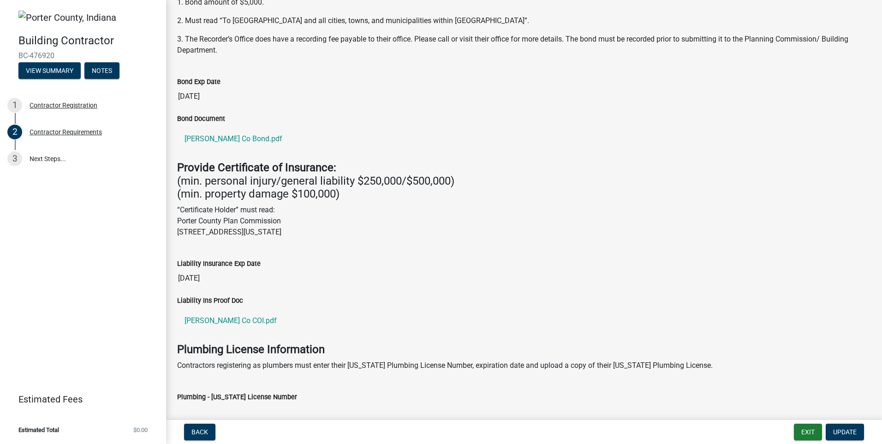
scroll to position [254, 0]
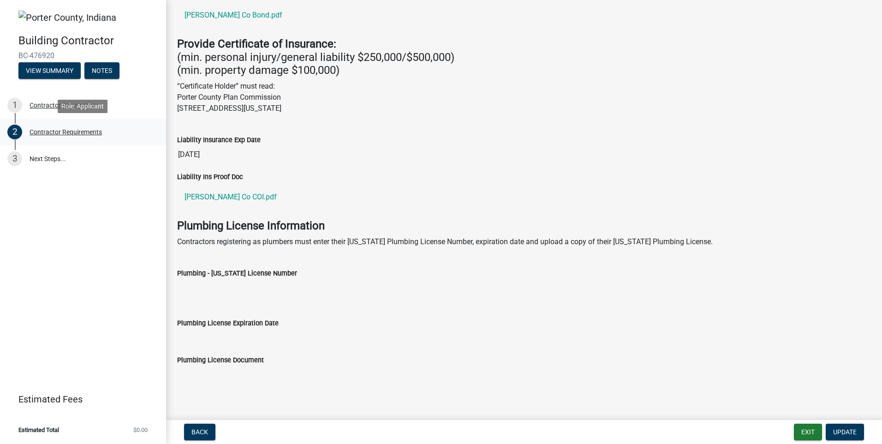
click at [88, 132] on div "Contractor Requirements" at bounding box center [66, 132] width 72 height 6
click at [89, 131] on div "Contractor Requirements" at bounding box center [66, 132] width 72 height 6
click at [49, 103] on div "Contractor Registration" at bounding box center [64, 105] width 68 height 6
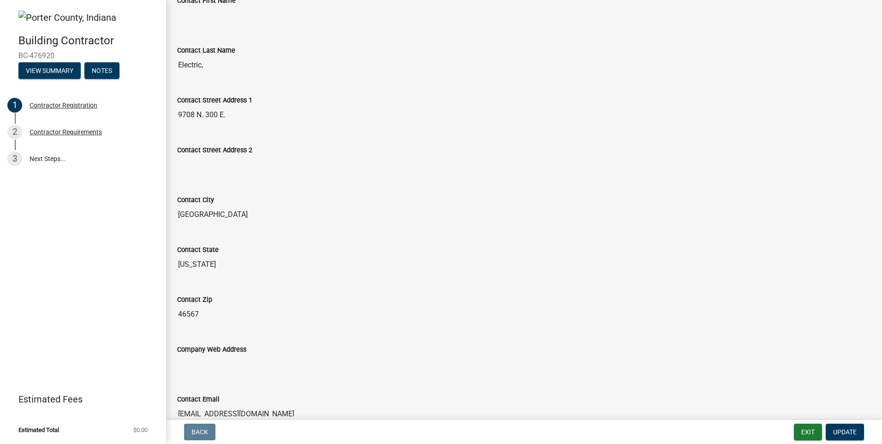
scroll to position [387, 0]
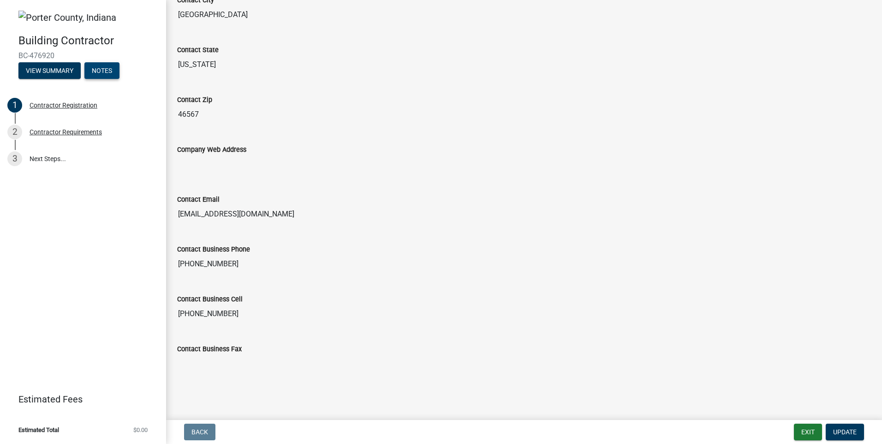
click at [99, 67] on button "Notes" at bounding box center [101, 70] width 35 height 17
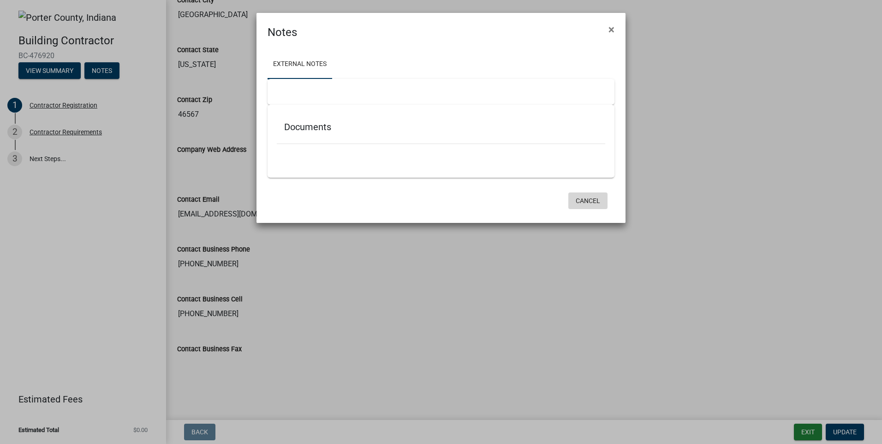
click at [592, 201] on button "Cancel" at bounding box center [587, 200] width 39 height 17
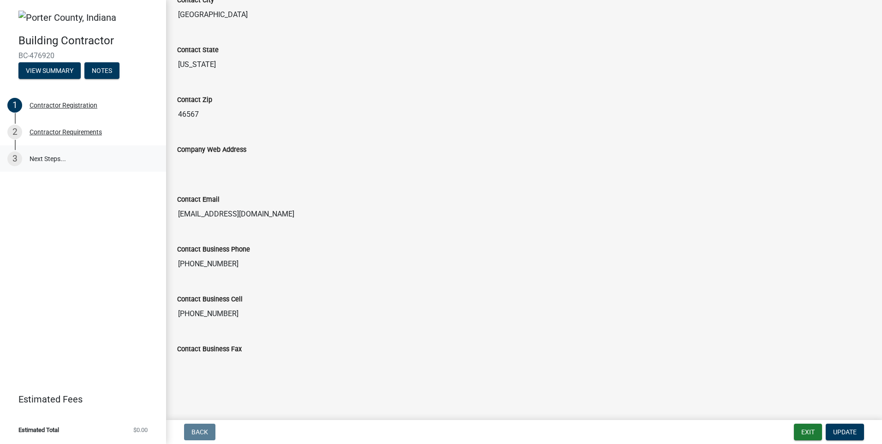
click at [60, 160] on link "3 Next Steps..." at bounding box center [83, 158] width 166 height 27
click at [81, 135] on div "Contractor Requirements" at bounding box center [66, 132] width 72 height 6
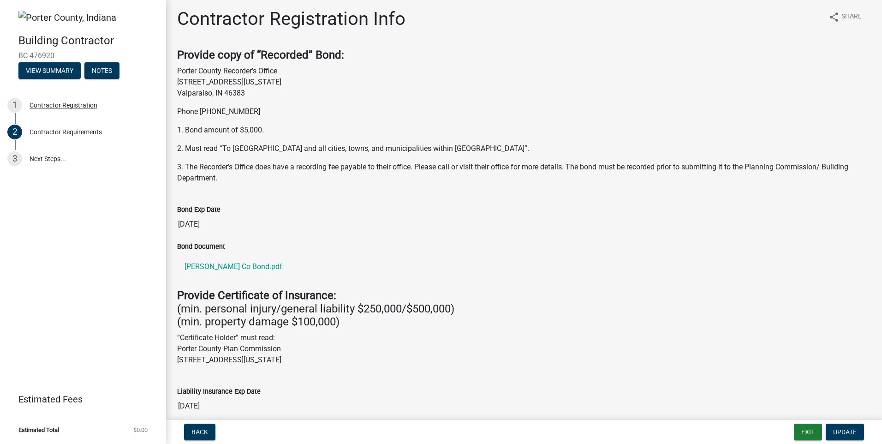
scroll to position [0, 0]
